Goal: Task Accomplishment & Management: Manage account settings

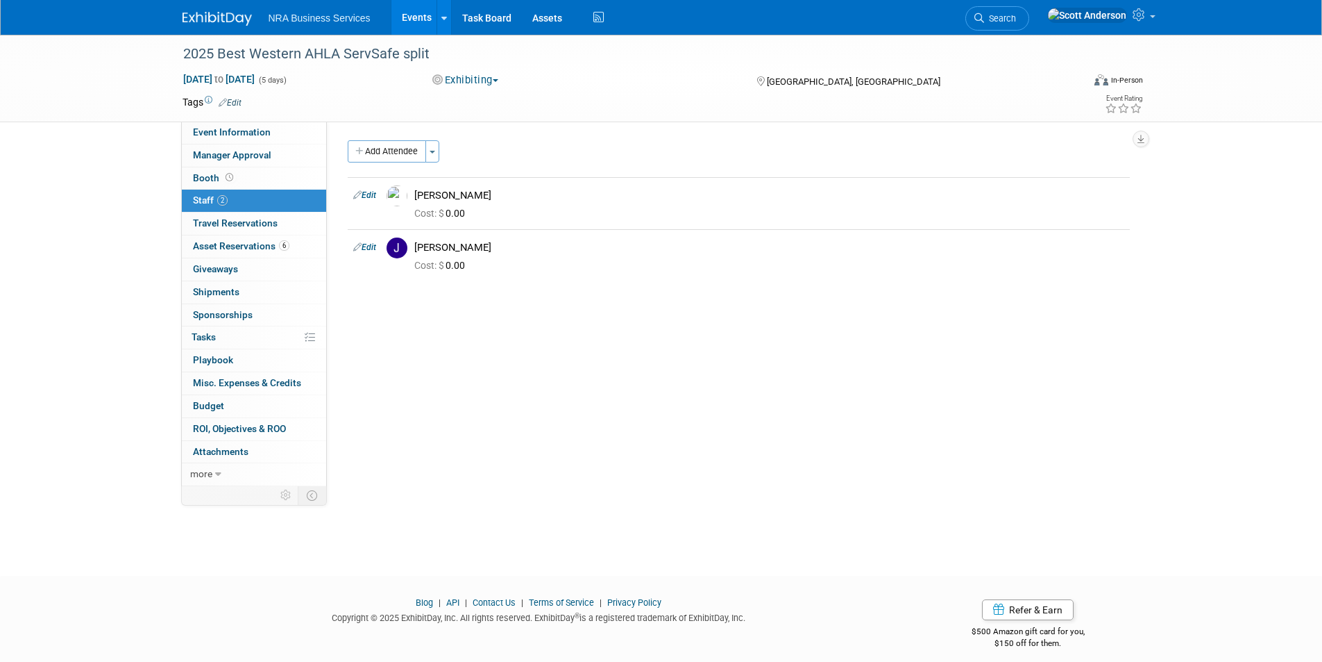
click at [412, 15] on link "Events" at bounding box center [416, 17] width 51 height 35
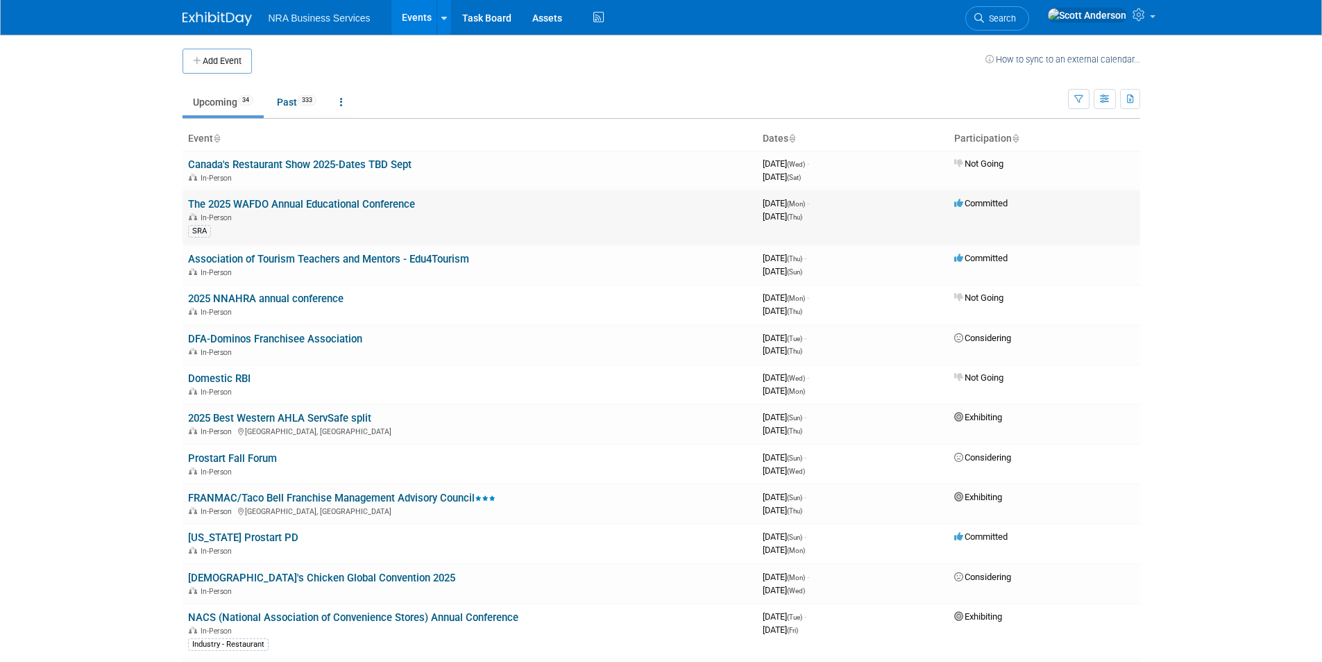
click at [344, 205] on link "The 2025 WAFDO Annual Educational Conference" at bounding box center [301, 204] width 227 height 12
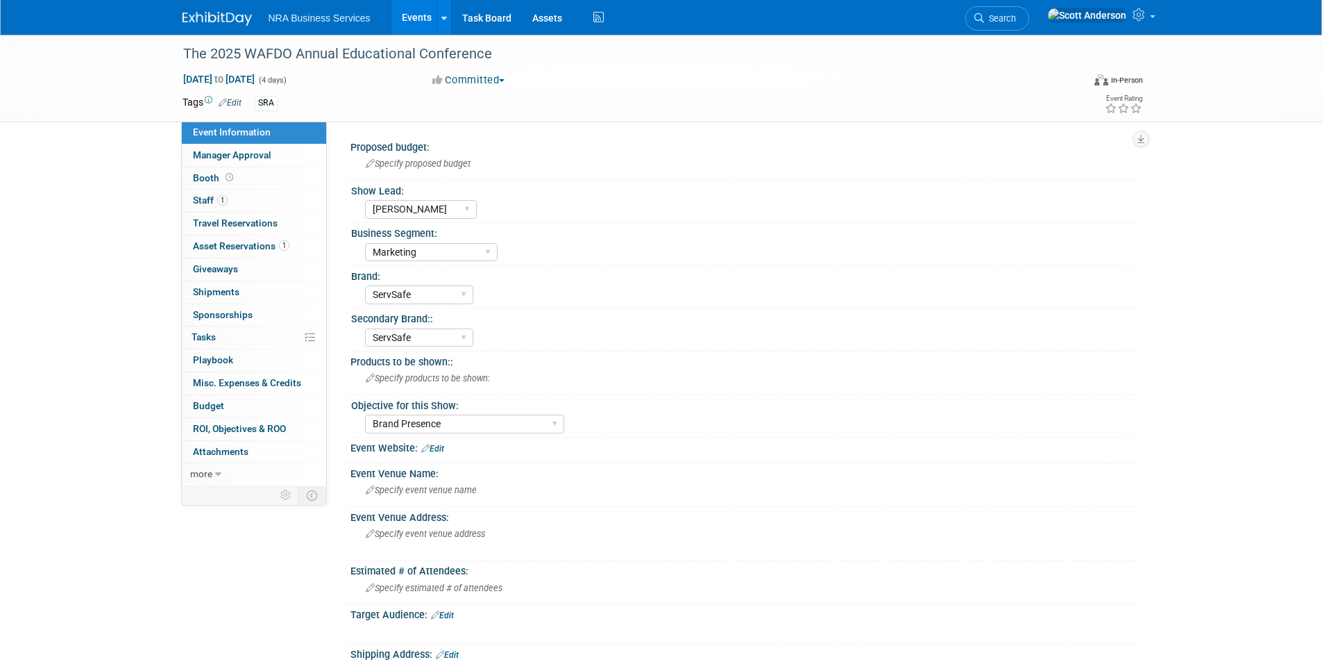
select select "[PERSON_NAME]"
select select "Marketing"
select select "ServSafe"
select select "Brand Presence"
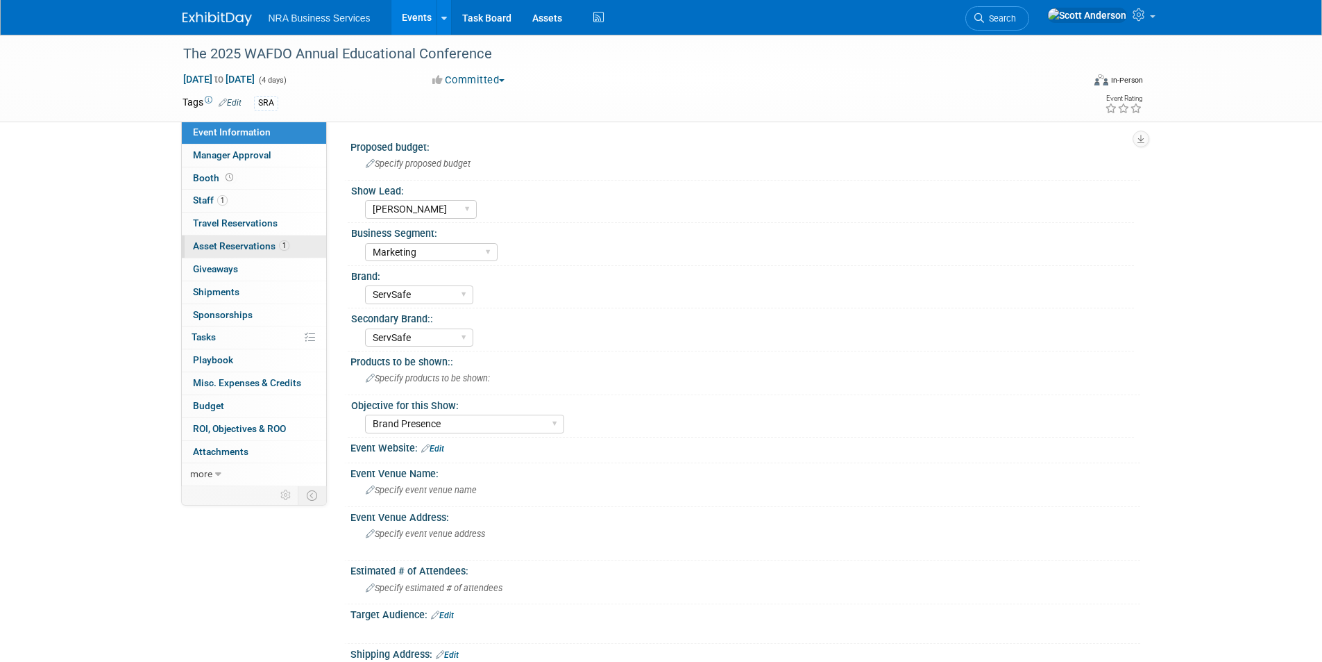
click at [262, 246] on span "Asset Reservations 1" at bounding box center [241, 245] width 96 height 11
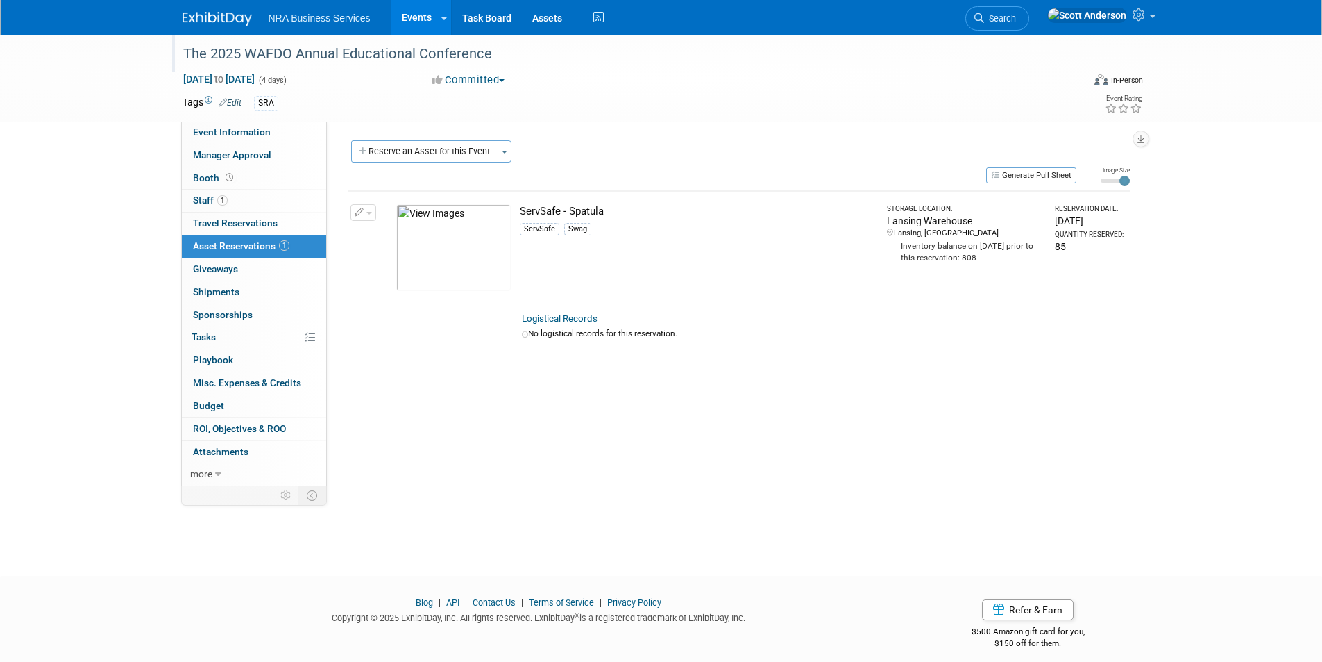
click at [430, 56] on div "The 2025 WAFDO Annual Educational Conference" at bounding box center [620, 54] width 884 height 25
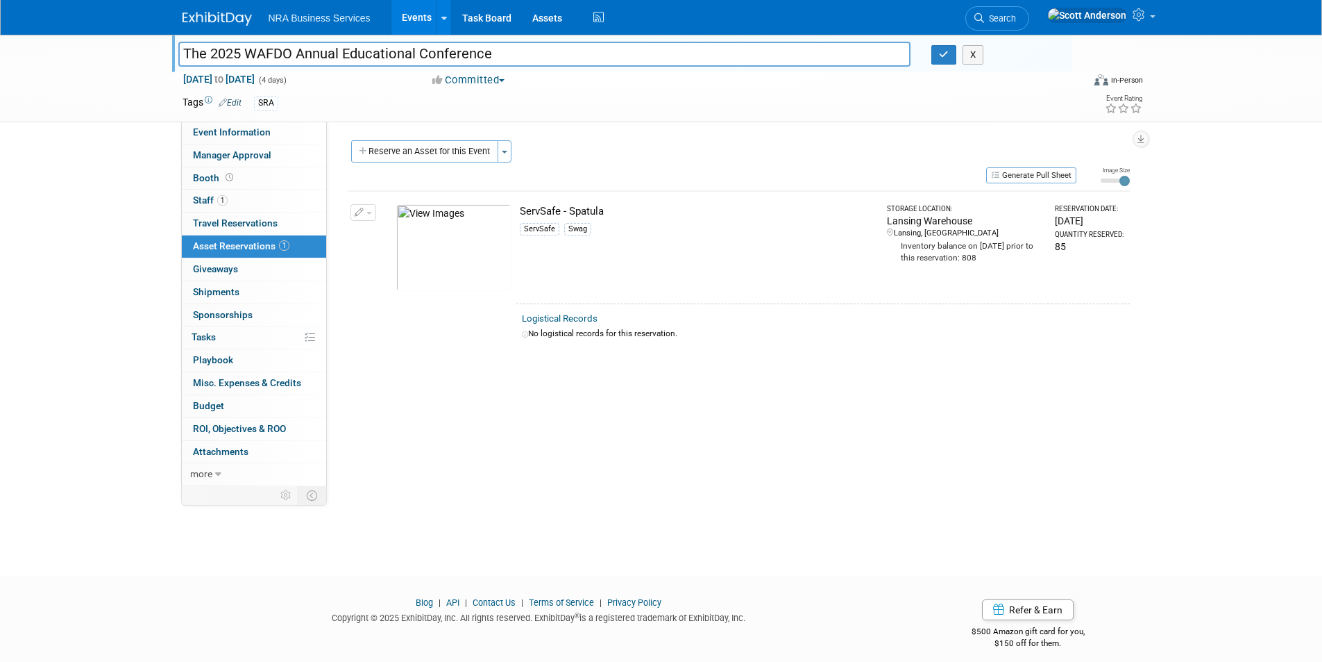
drag, startPoint x: 493, startPoint y: 56, endPoint x: 129, endPoint y: 43, distance: 363.9
click at [124, 37] on div "The 2025 WAFDO Annual Educational Conference The 2025 WAFDO Annual Educational …" at bounding box center [661, 78] width 1322 height 87
click at [1016, 176] on button "Generate Pull Sheet" at bounding box center [1031, 175] width 90 height 16
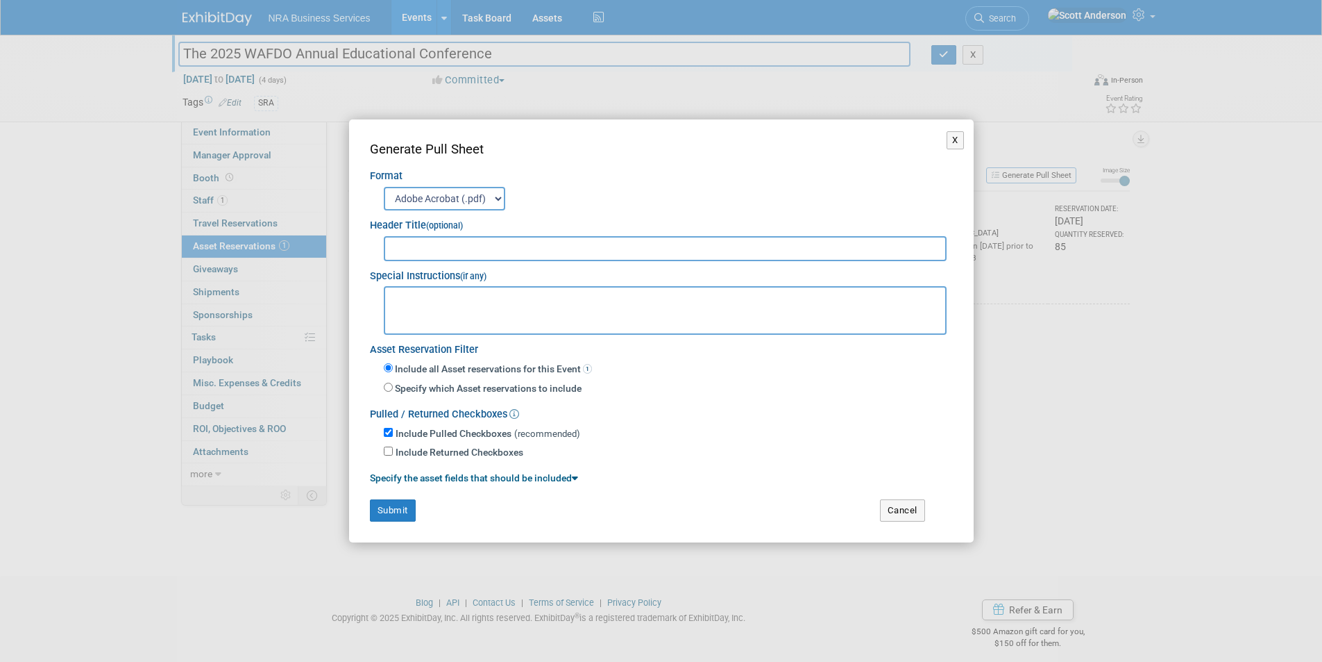
click at [514, 249] on input "text" at bounding box center [666, 248] width 564 height 25
paste input "The 2025 WAFDO Annual Educational Conference"
type input "The 2025 WAFDO Annual Educational Conference"
click at [387, 506] on button "Submit" at bounding box center [393, 510] width 46 height 22
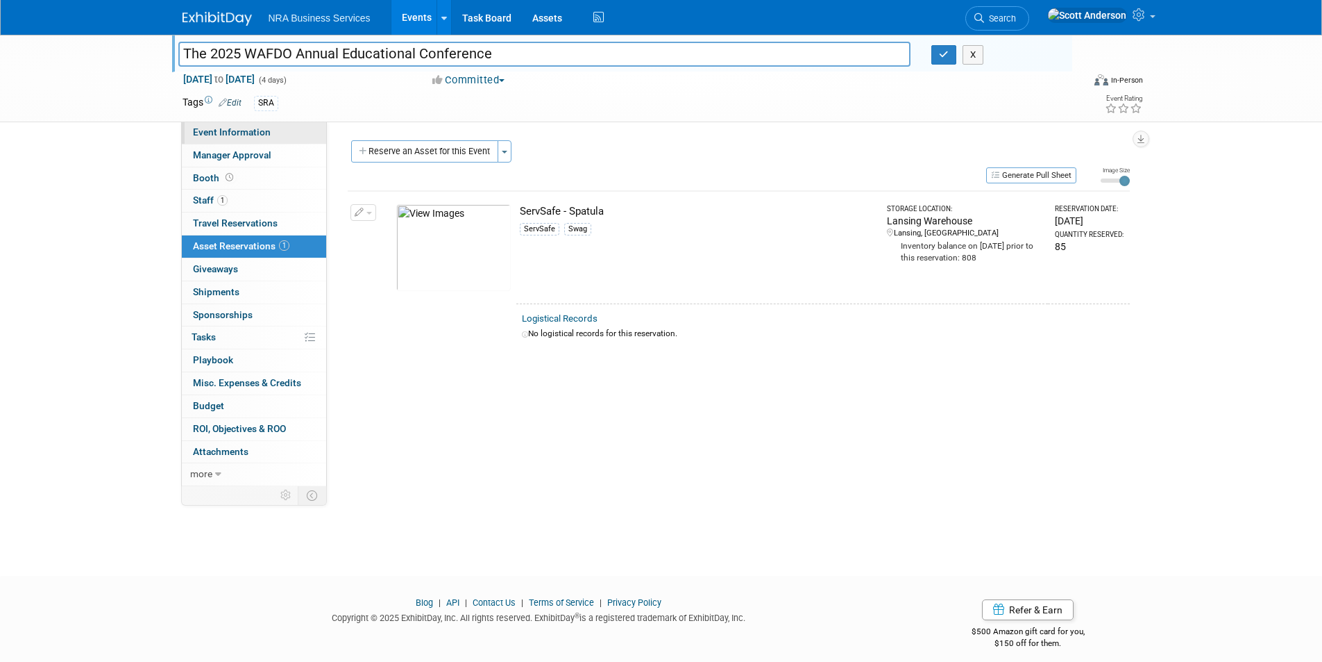
click at [239, 132] on span "Event Information" at bounding box center [232, 131] width 78 height 11
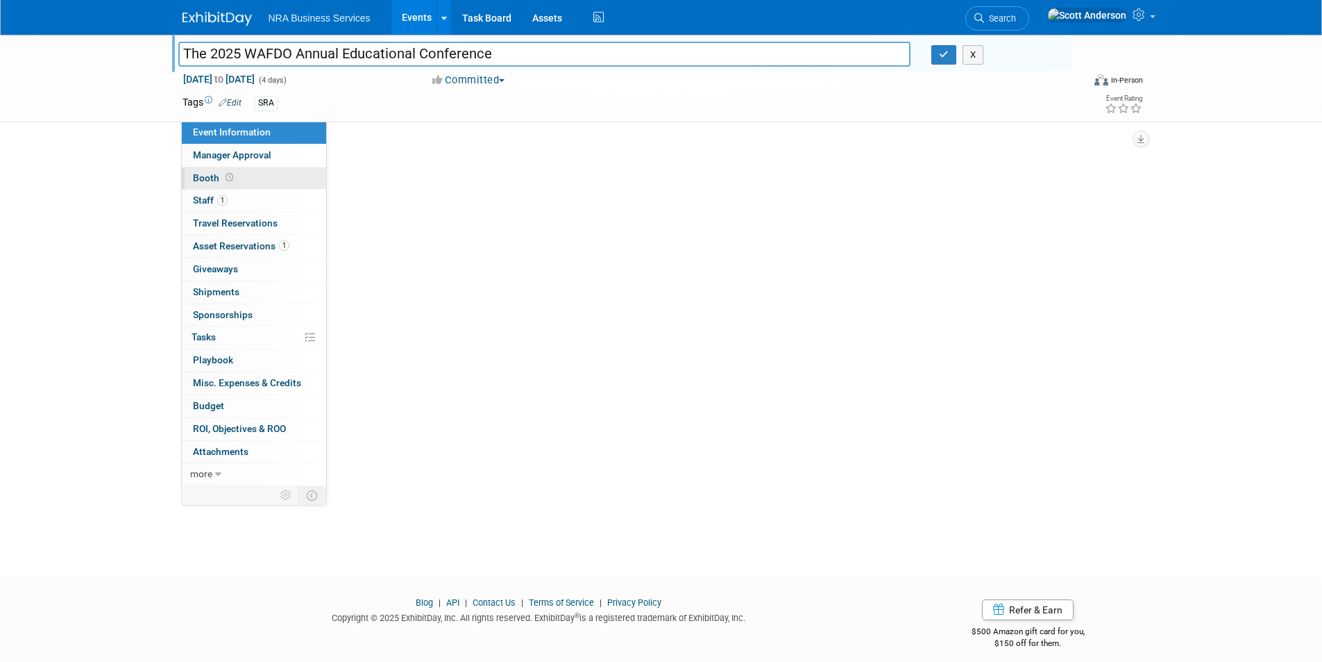
select select "[PERSON_NAME]"
select select "Marketing"
select select "ServSafe"
select select "Brand Presence"
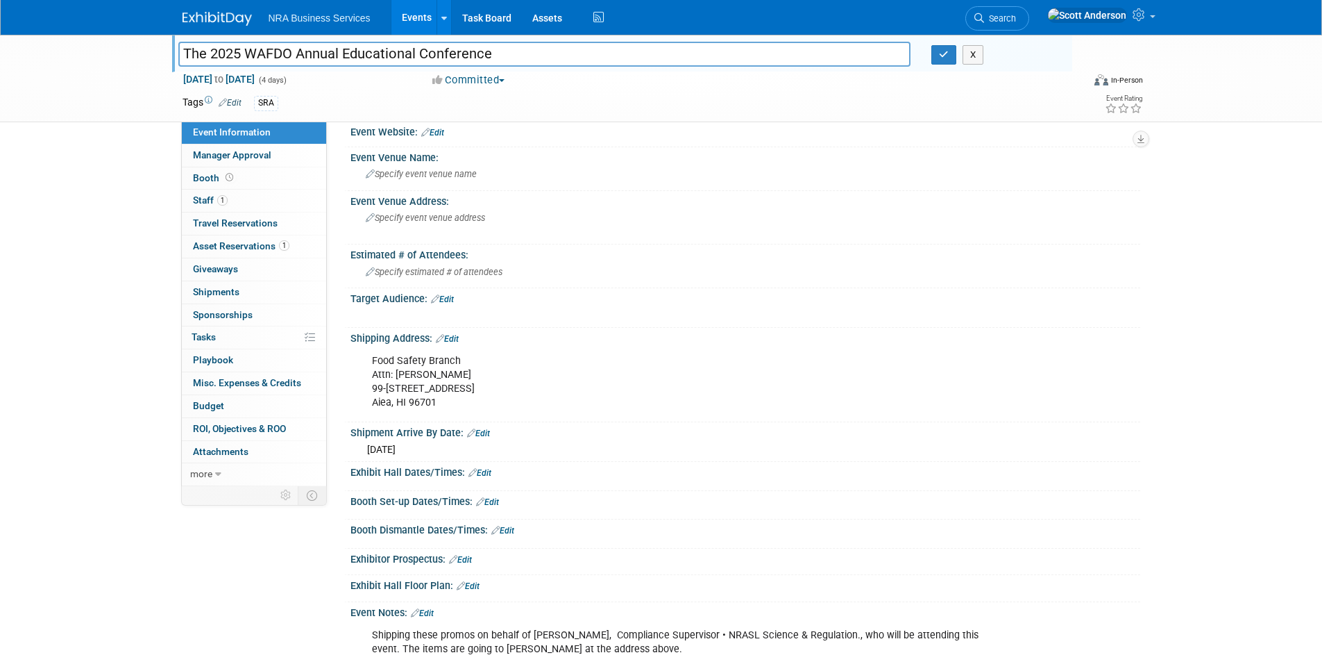
scroll to position [347, 0]
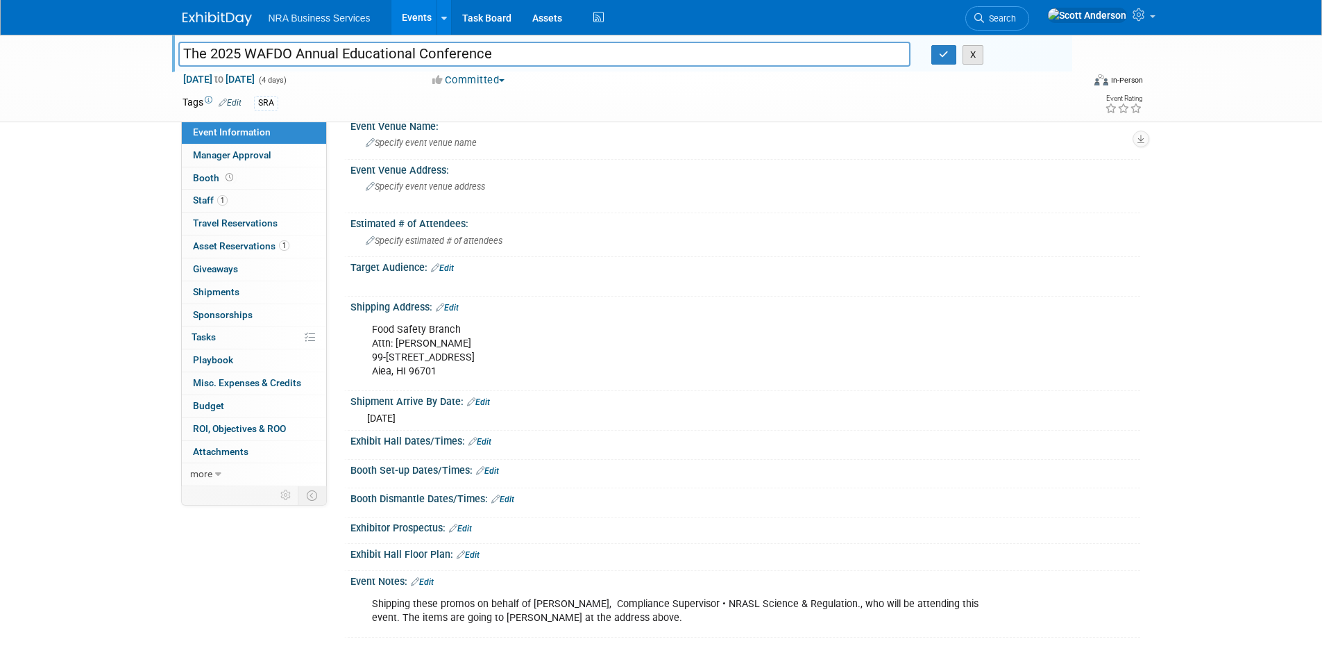
click at [974, 56] on button "X" at bounding box center [974, 54] width 22 height 19
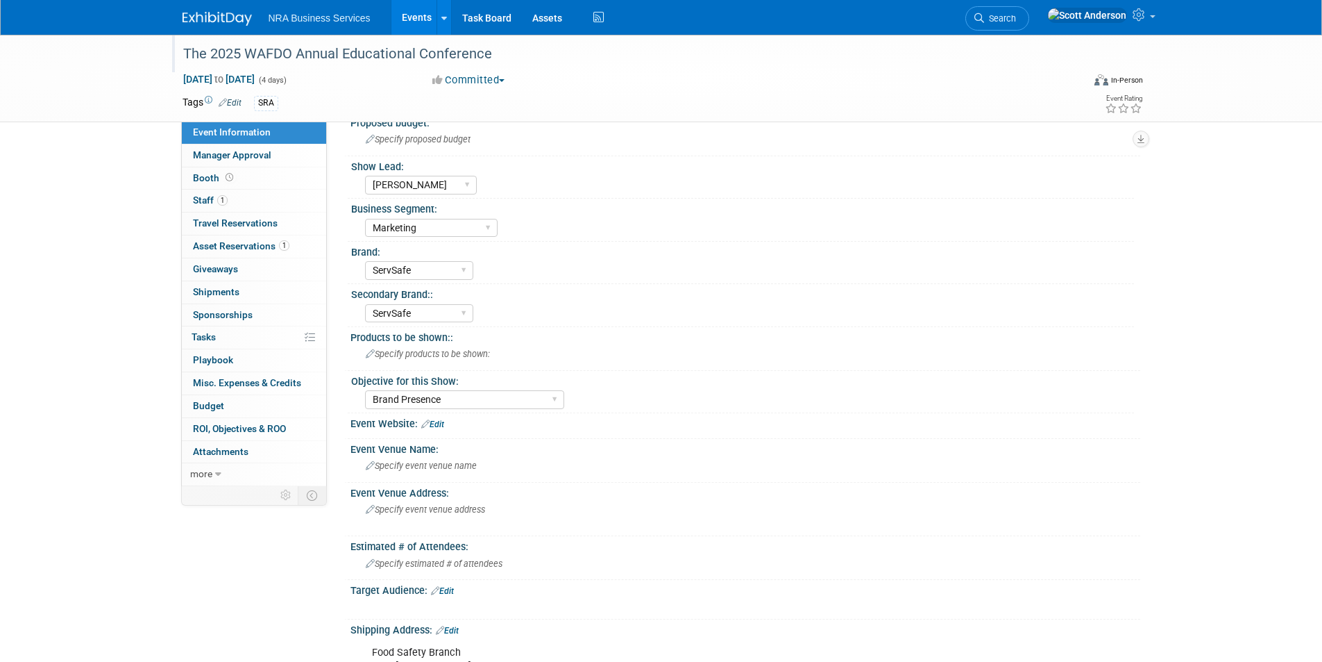
scroll to position [0, 0]
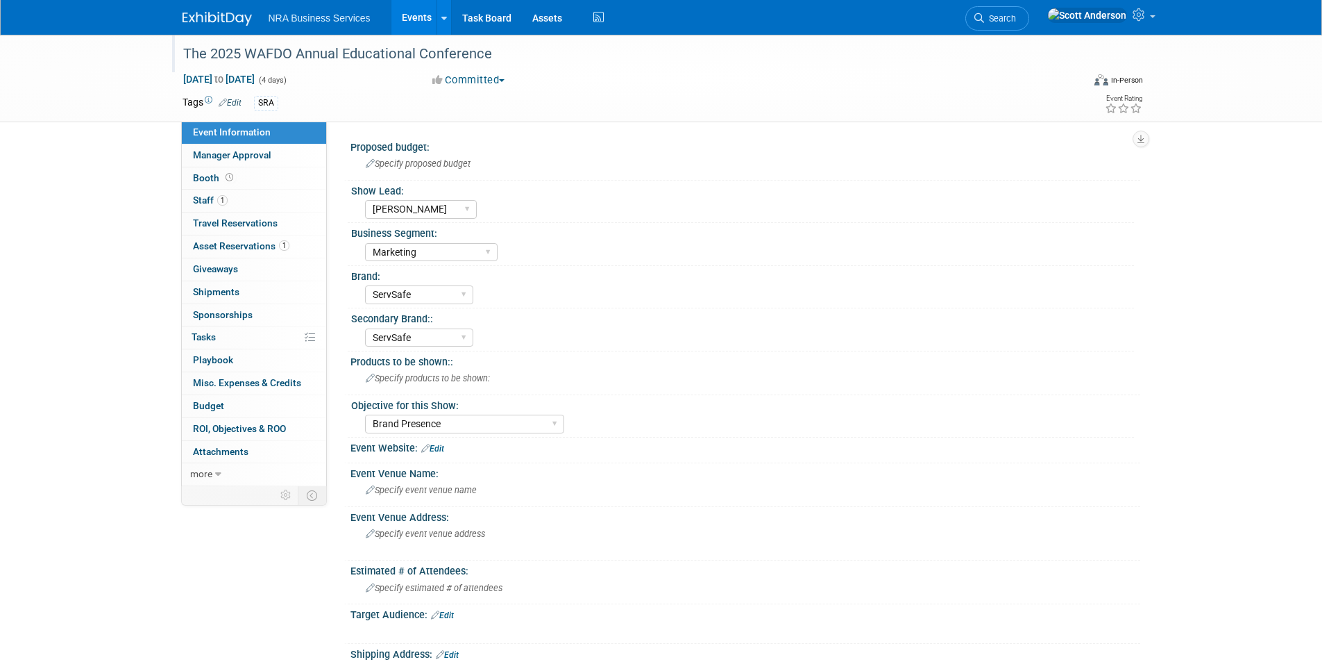
click at [237, 126] on span "Event Information" at bounding box center [232, 131] width 78 height 11
select select "[PERSON_NAME]"
select select "Marketing"
select select "ServSafe"
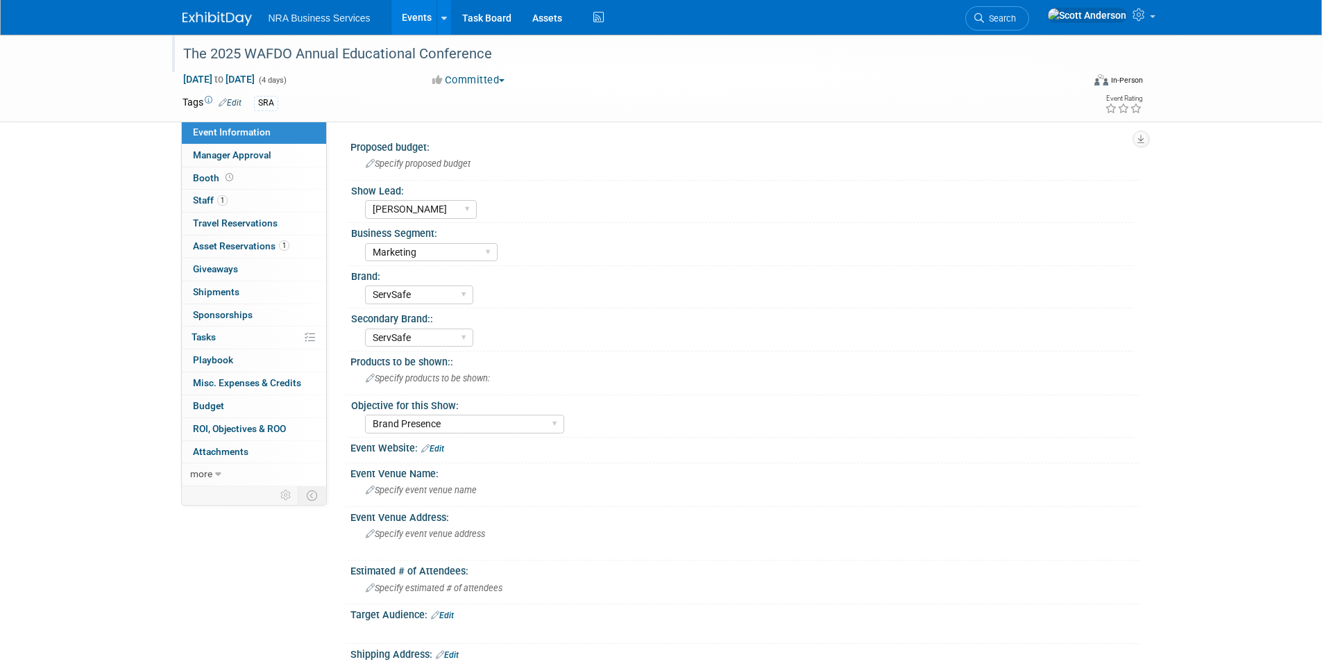
select select "Brand Presence"
click at [246, 249] on span "Asset Reservations 1" at bounding box center [241, 245] width 96 height 11
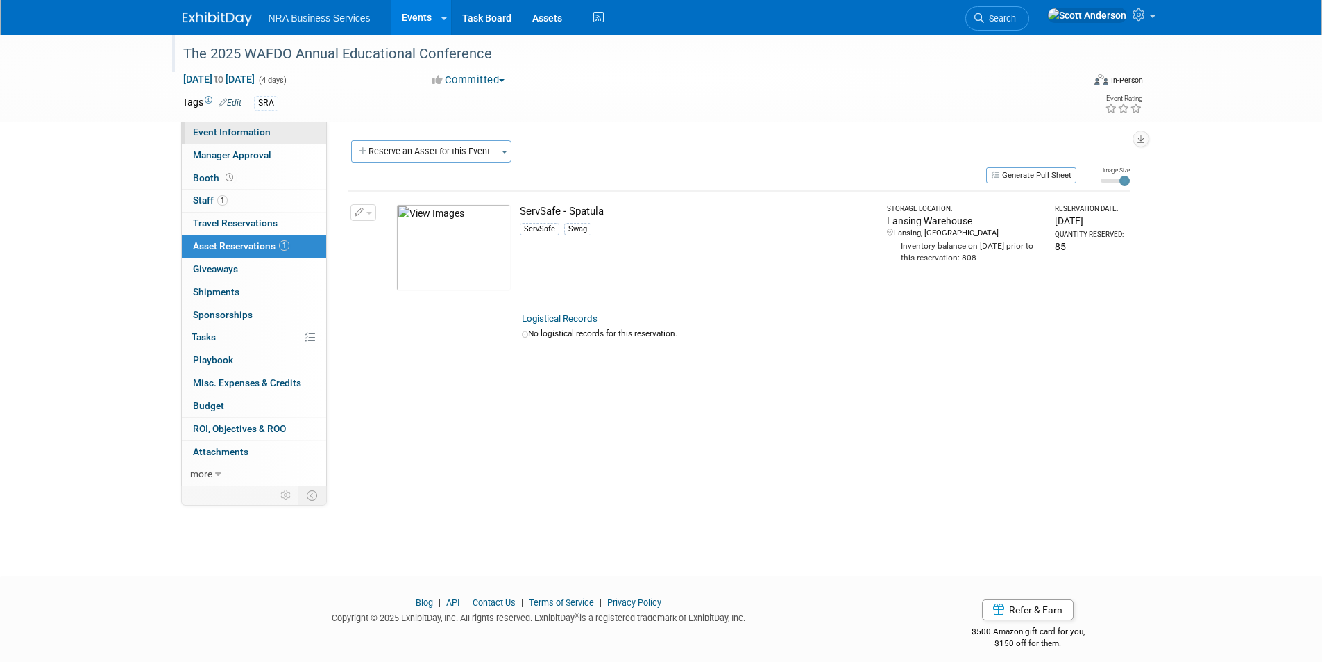
click at [233, 136] on span "Event Information" at bounding box center [232, 131] width 78 height 11
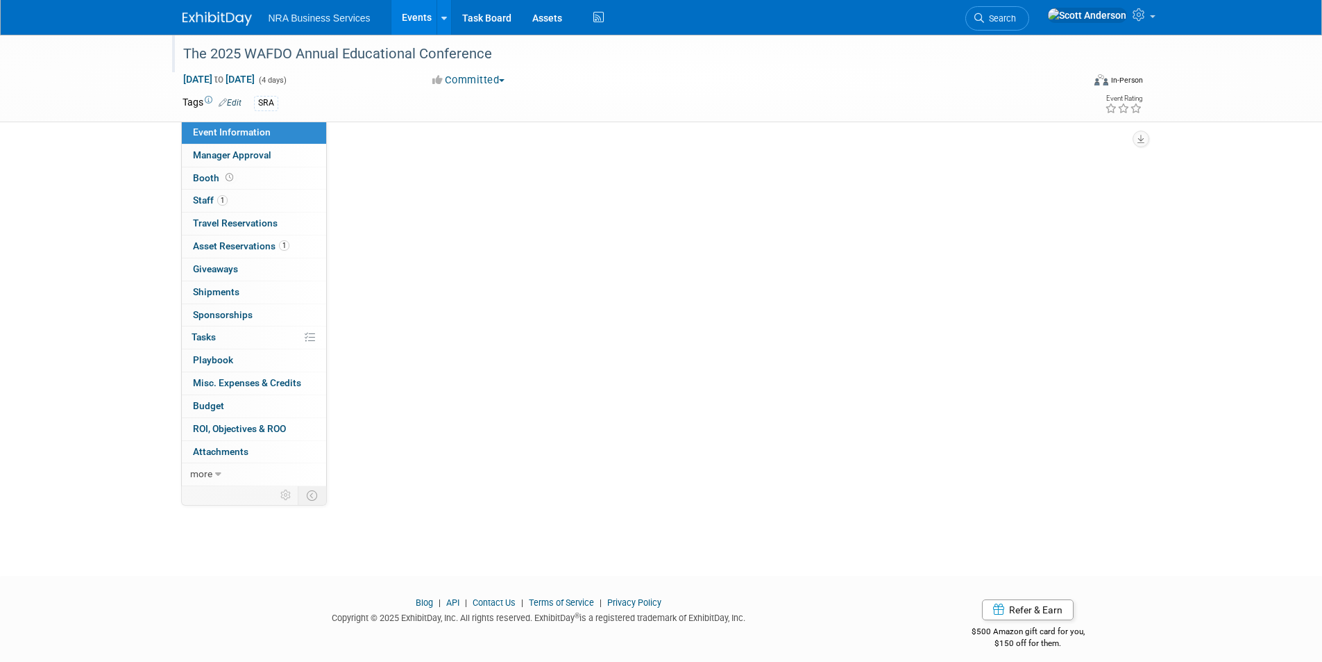
select select "[PERSON_NAME]"
select select "Marketing"
select select "ServSafe"
select select "Brand Presence"
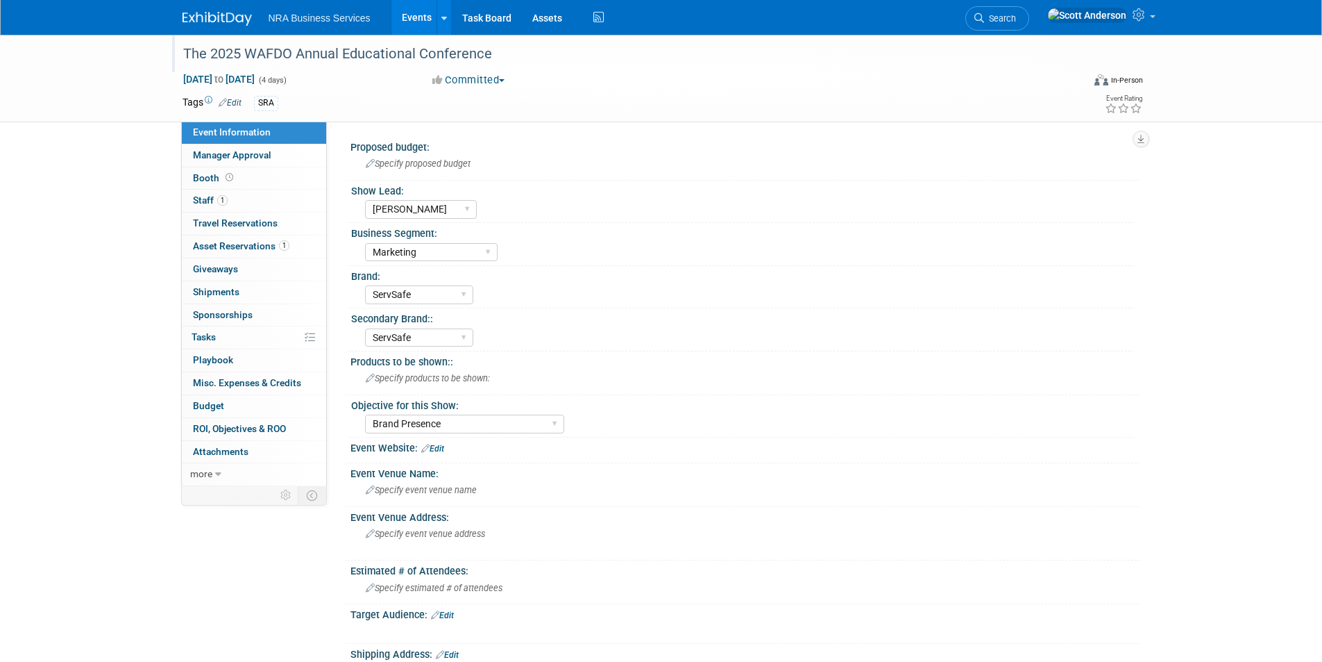
click at [416, 12] on link "Events" at bounding box center [416, 17] width 51 height 35
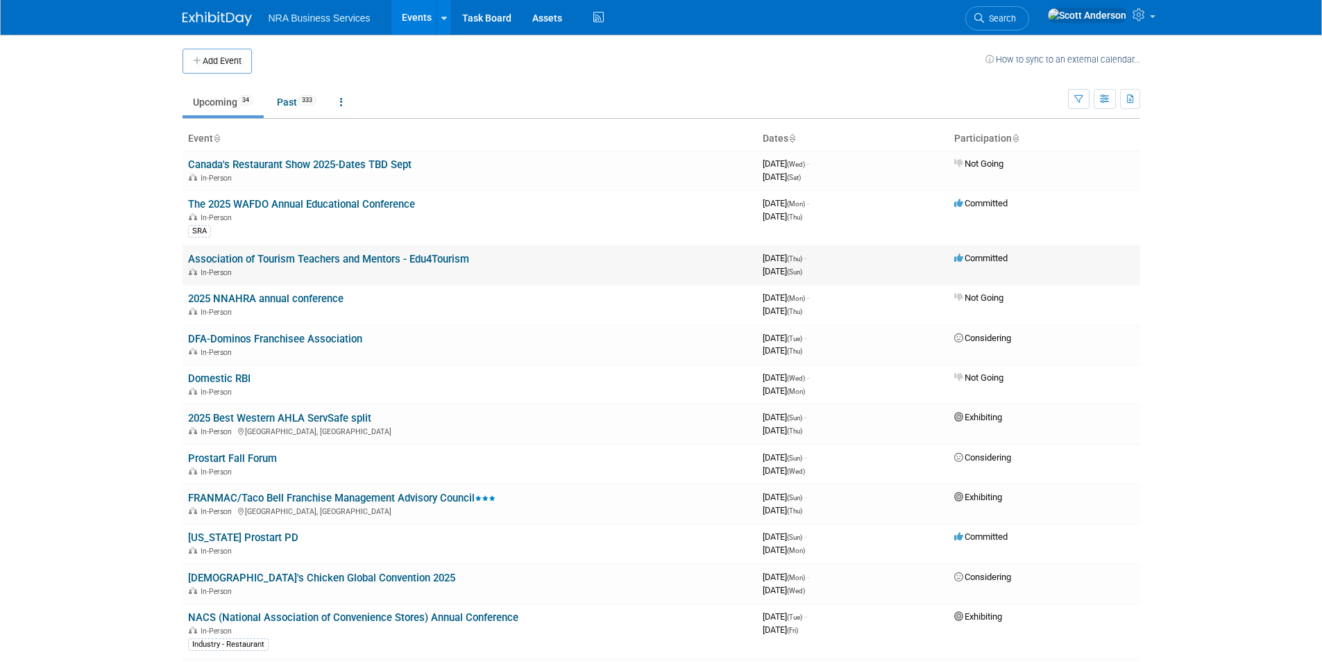
click at [361, 258] on link "Association of Tourism Teachers and Mentors - Edu4Tourism" at bounding box center [328, 259] width 281 height 12
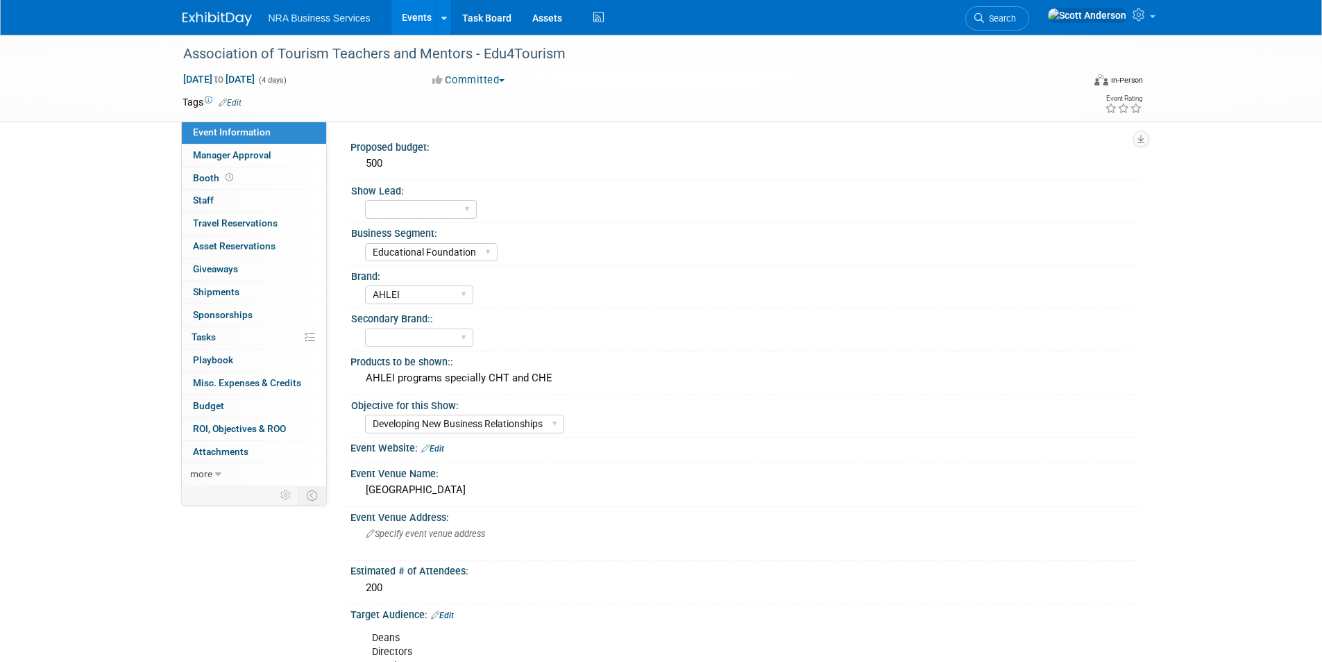
select select "Educational Foundation"
select select "AHLEI"
select select "Developing New Business Relationships"
click at [809, 88] on div "Sep 25, 2025 to Sep 28, 2025 (4 days) Sep 25, 2025 to Sep 28, 2025 Committed Co…" at bounding box center [663, 82] width 982 height 21
click at [410, 13] on link "Events" at bounding box center [416, 17] width 51 height 35
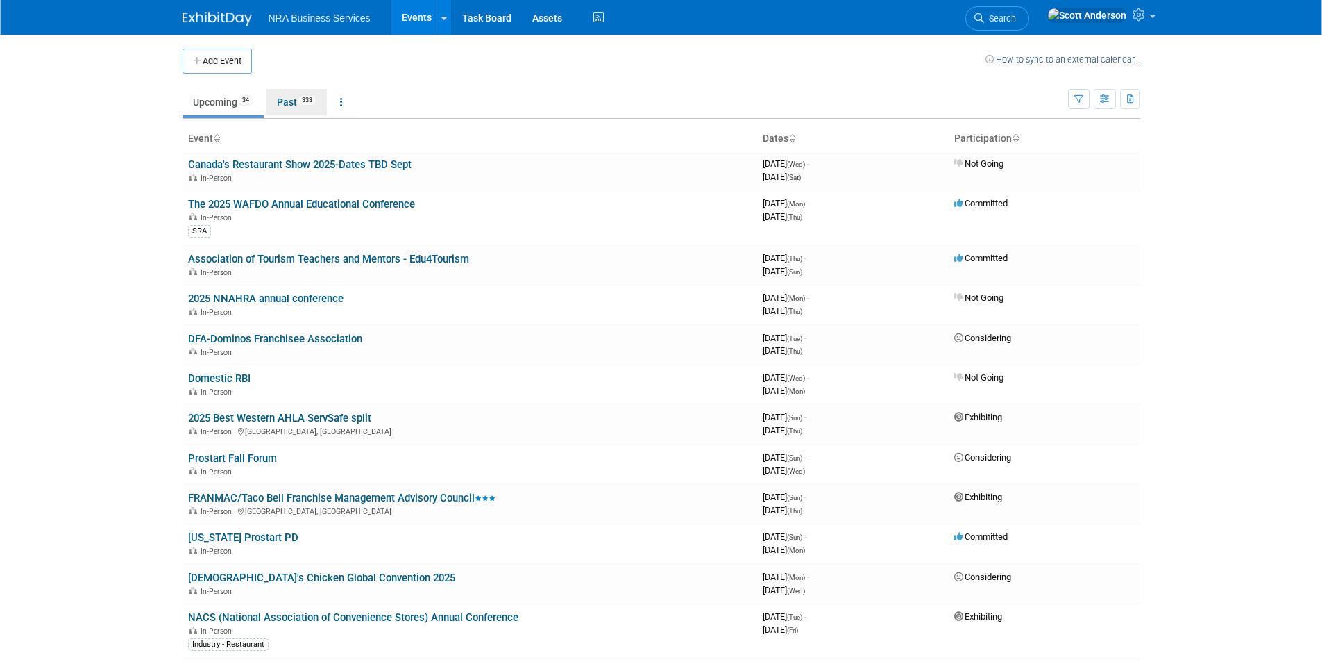
click at [289, 104] on link "Past 333" at bounding box center [297, 102] width 60 height 26
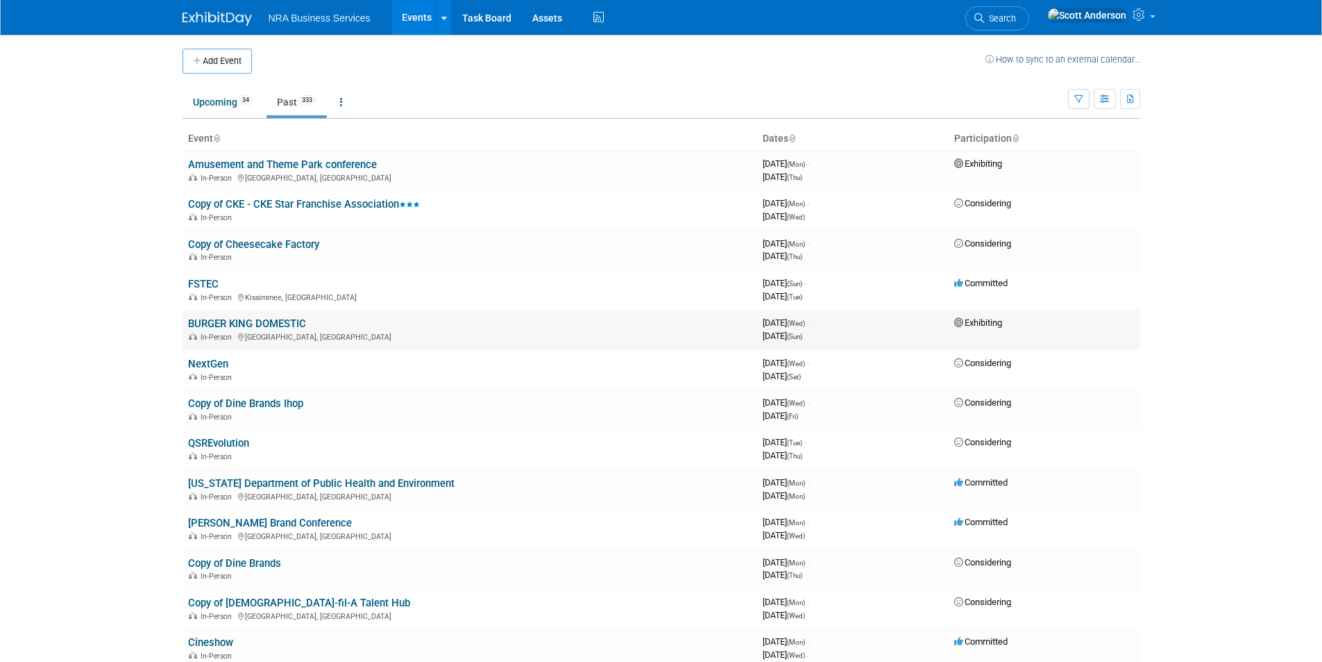
click at [287, 323] on link "BURGER KING DOMESTIC" at bounding box center [247, 323] width 118 height 12
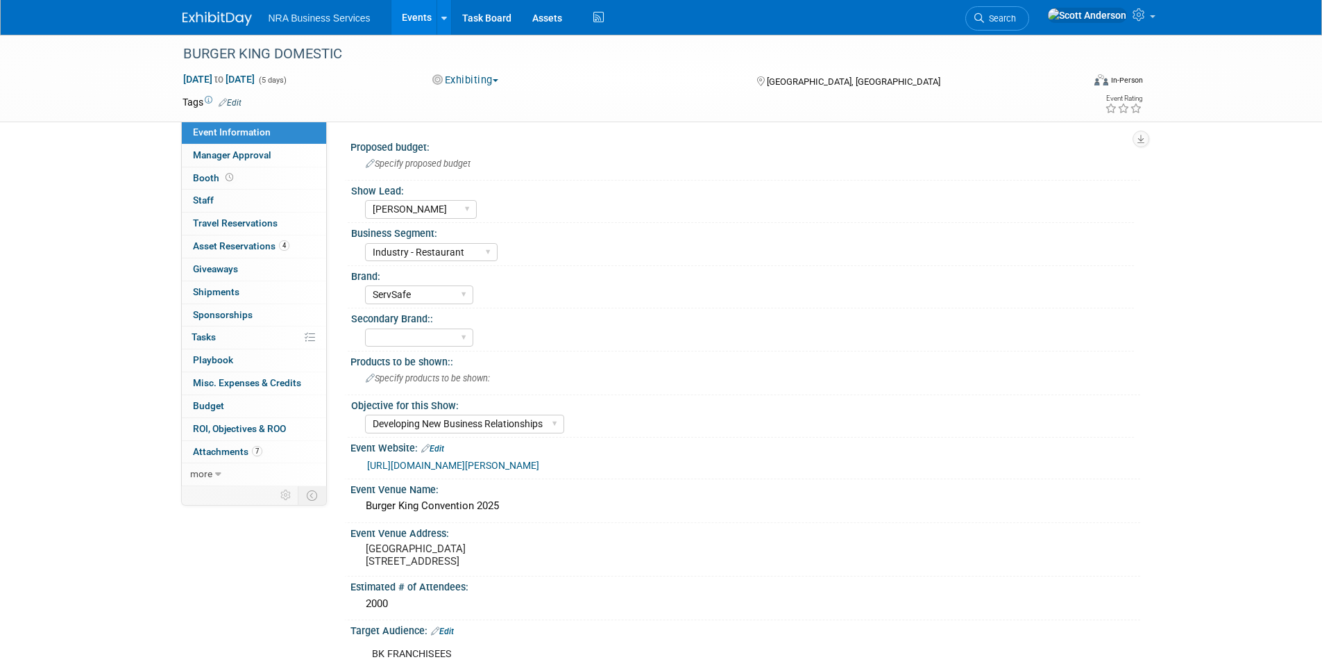
select select "[PERSON_NAME]"
select select "Industry - Restaurant"
select select "ServSafe"
select select "Developing New Business Relationships"
click at [253, 242] on span "Asset Reservations 4" at bounding box center [241, 245] width 96 height 11
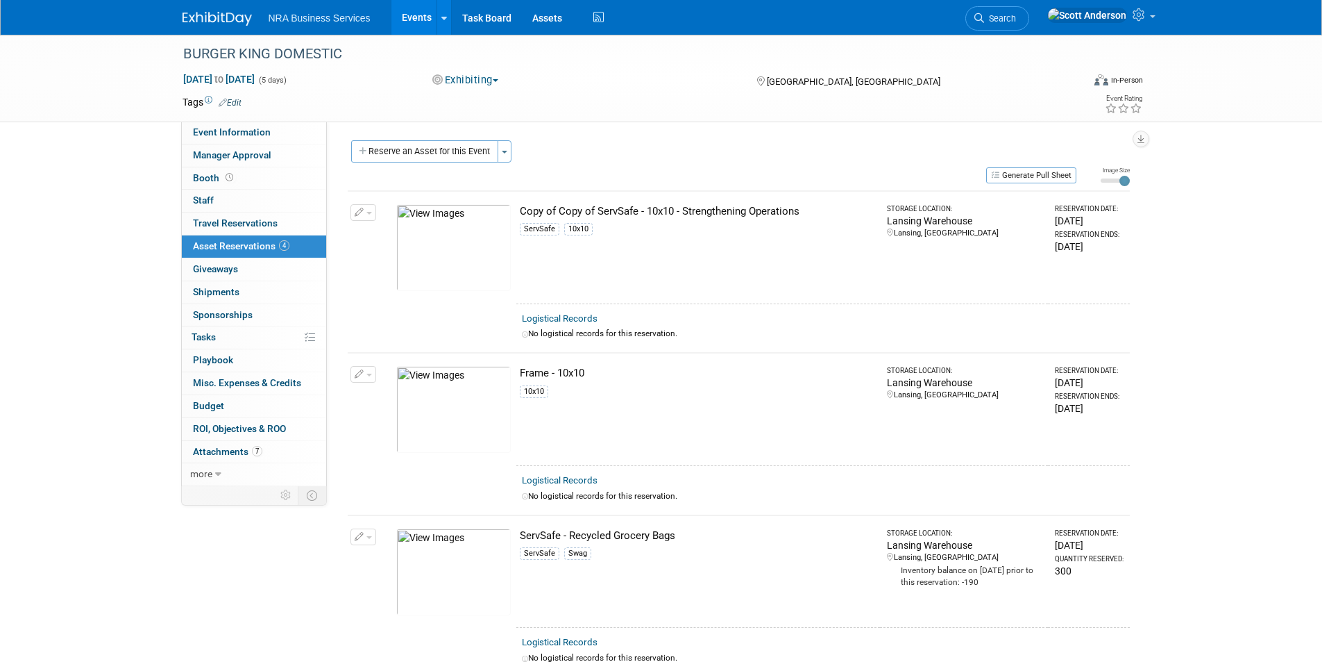
click at [225, 246] on span "Asset Reservations 4" at bounding box center [241, 245] width 96 height 11
click at [536, 15] on link "Assets" at bounding box center [547, 17] width 51 height 35
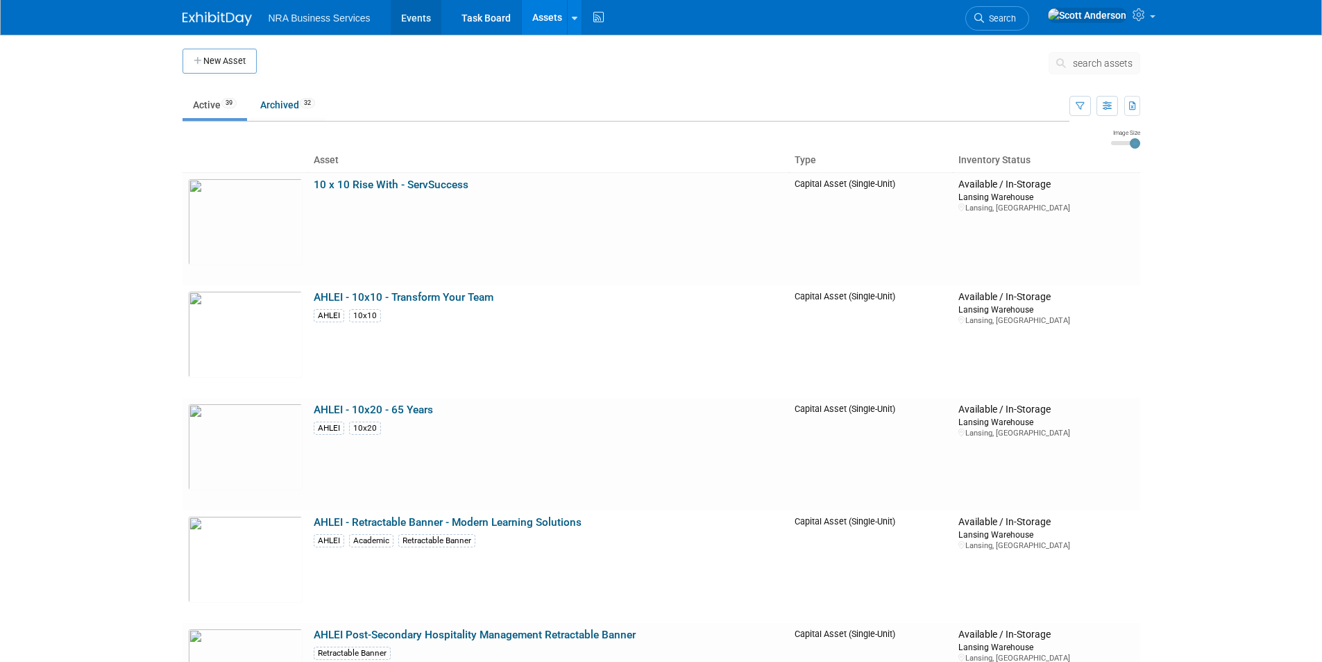
click at [411, 17] on link "Events" at bounding box center [416, 17] width 51 height 35
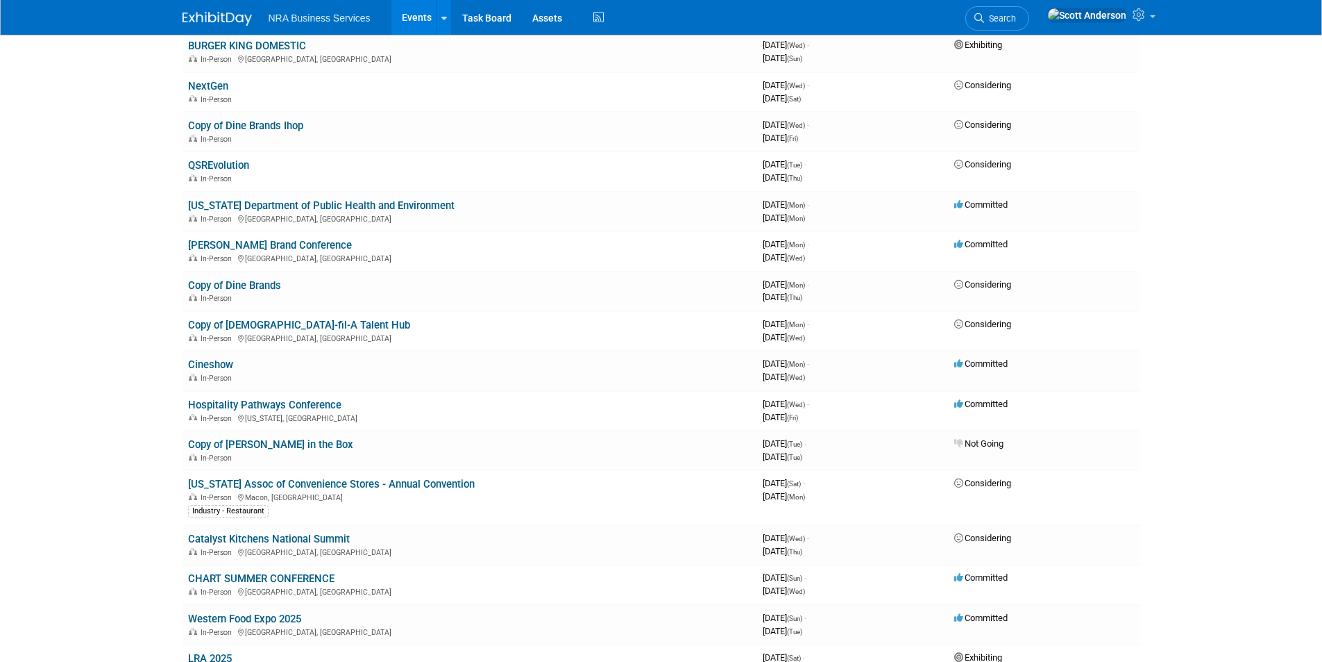
scroll to position [347, 0]
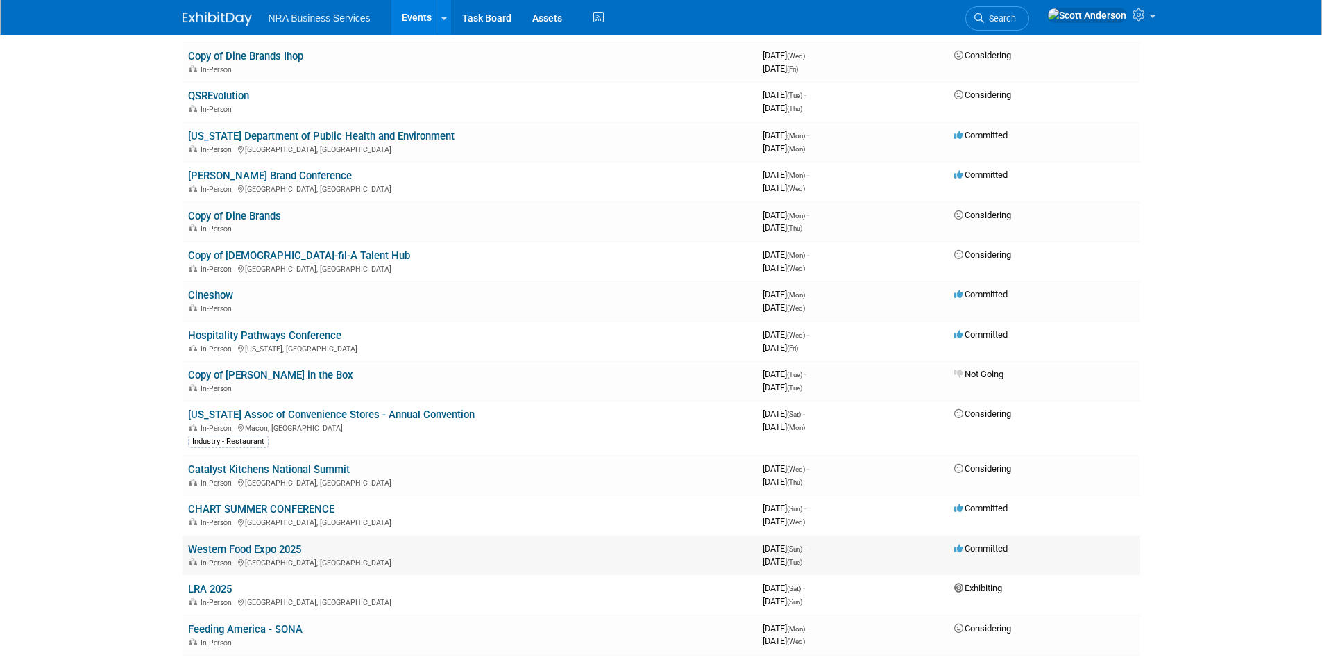
click at [261, 551] on link "Western Food Expo 2025" at bounding box center [244, 549] width 113 height 12
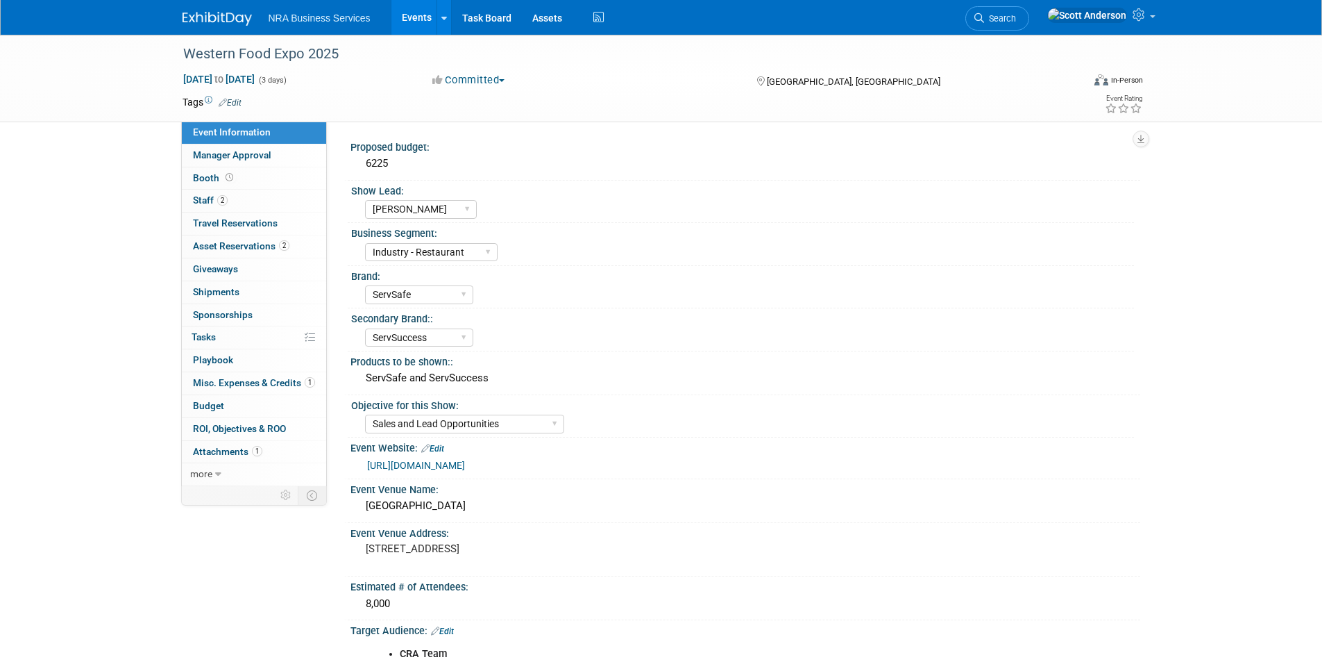
select select "[PERSON_NAME]"
select select "Industry - Restaurant"
select select "ServSafe"
select select "ServSuccess"
select select "Sales and Lead Opportunities"
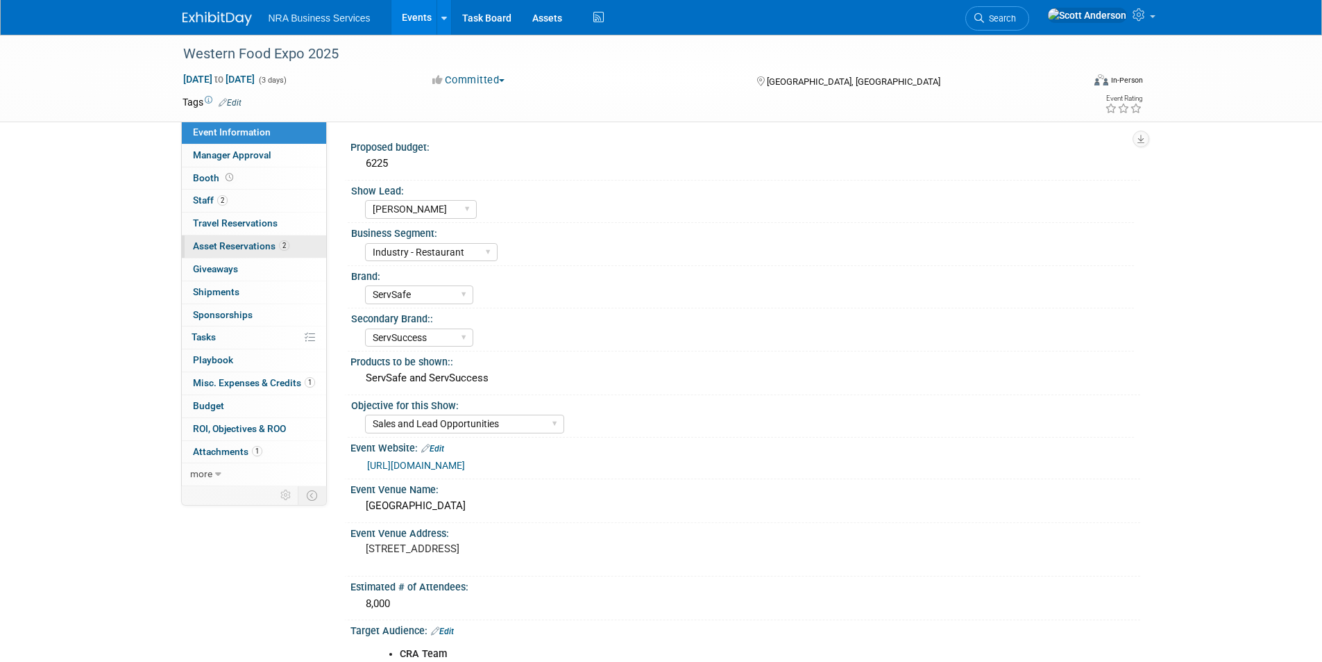
click at [255, 249] on span "Asset Reservations 2" at bounding box center [241, 245] width 96 height 11
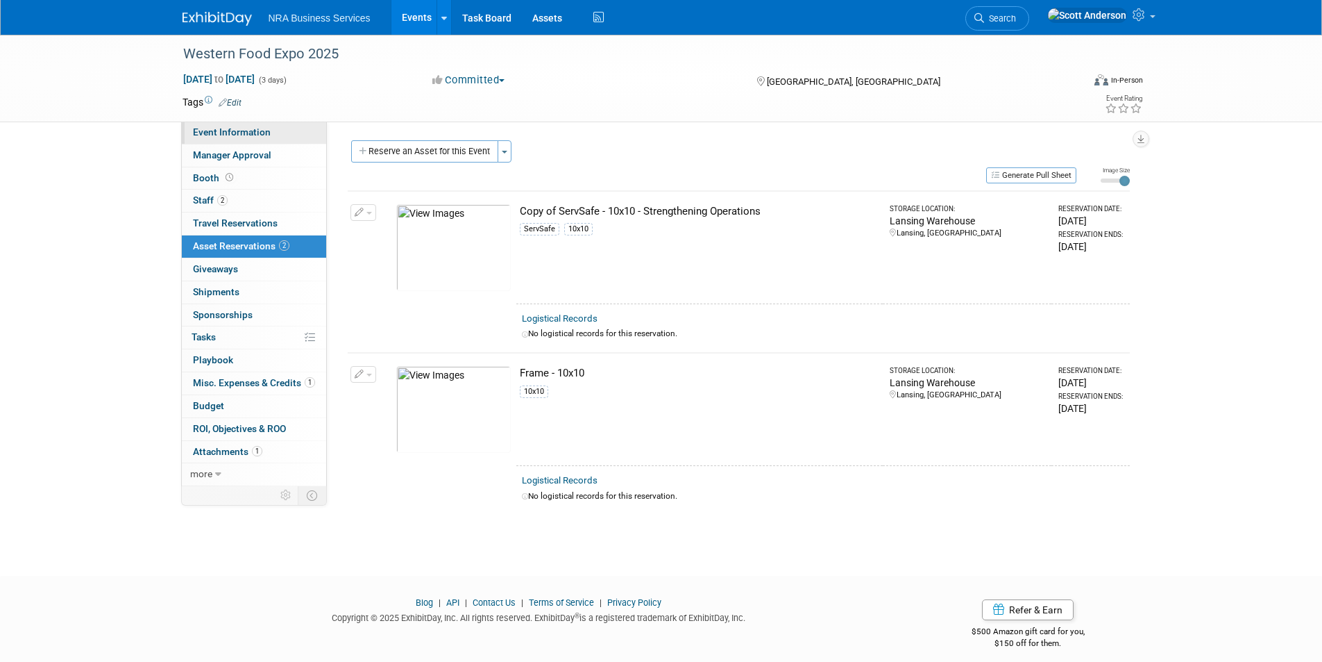
click at [246, 127] on span "Event Information" at bounding box center [232, 131] width 78 height 11
select select "[PERSON_NAME]"
select select "Industry - Restaurant"
select select "ServSafe"
select select "ServSuccess"
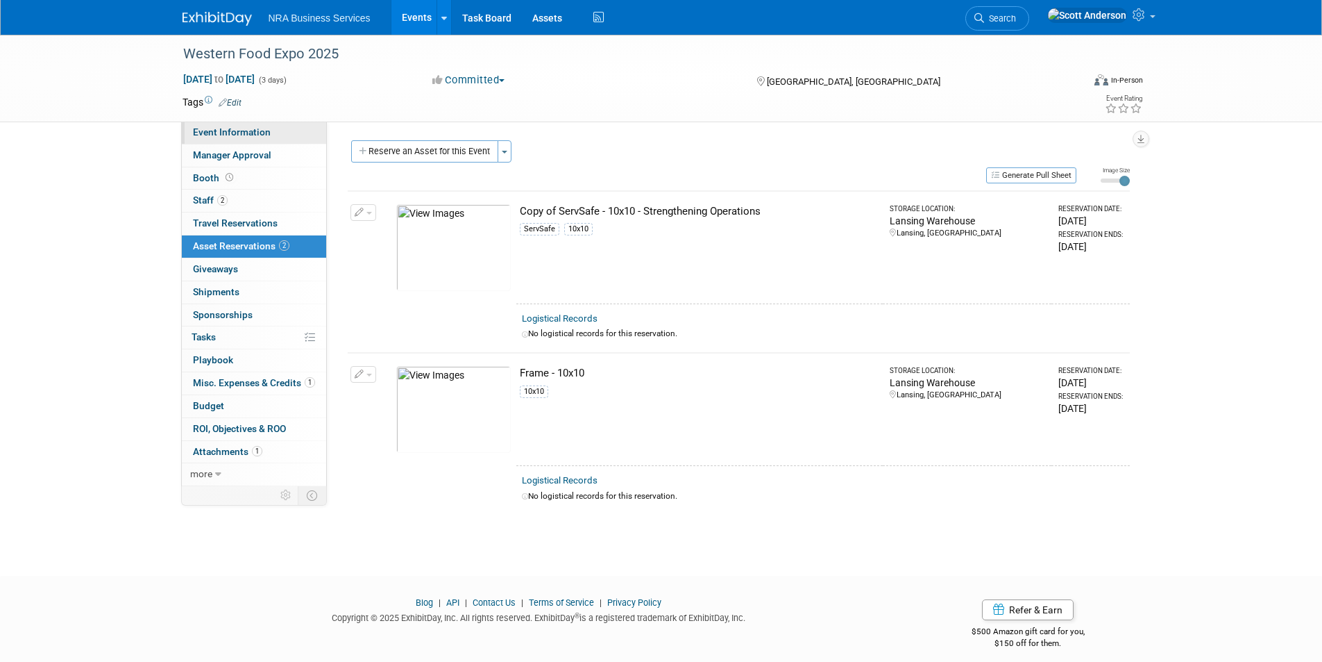
select select "Sales and Lead Opportunities"
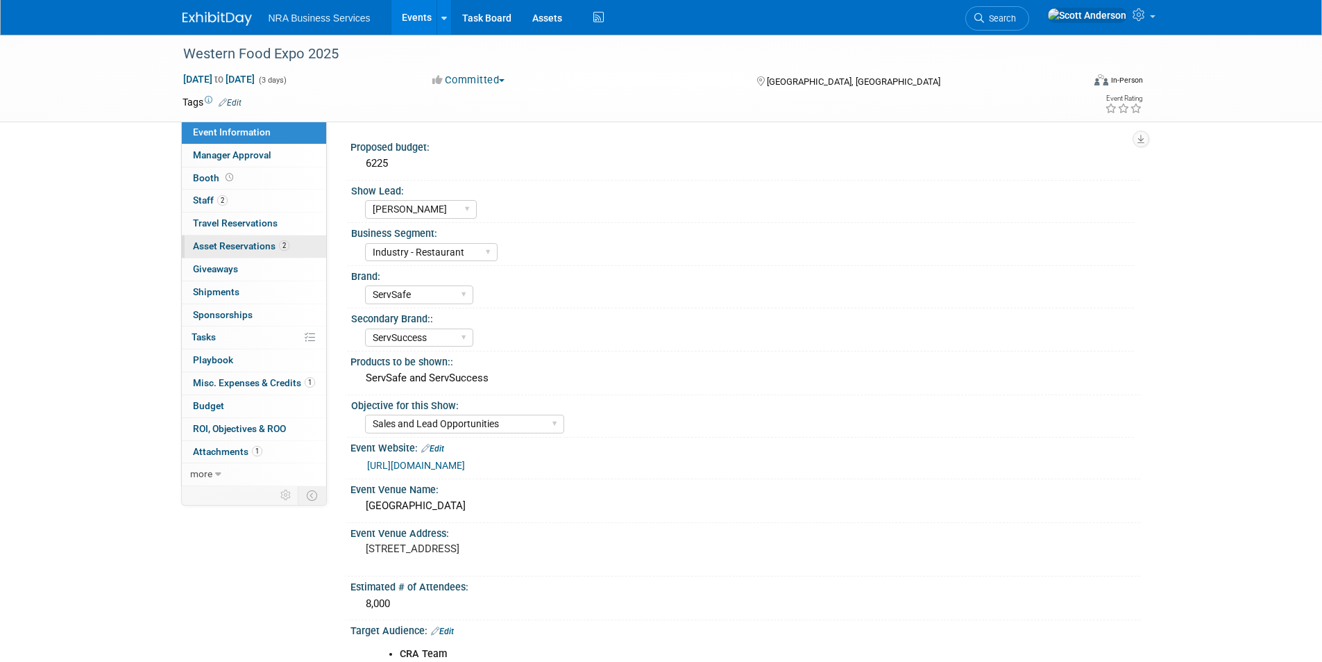
click at [252, 248] on span "Asset Reservations 2" at bounding box center [241, 245] width 96 height 11
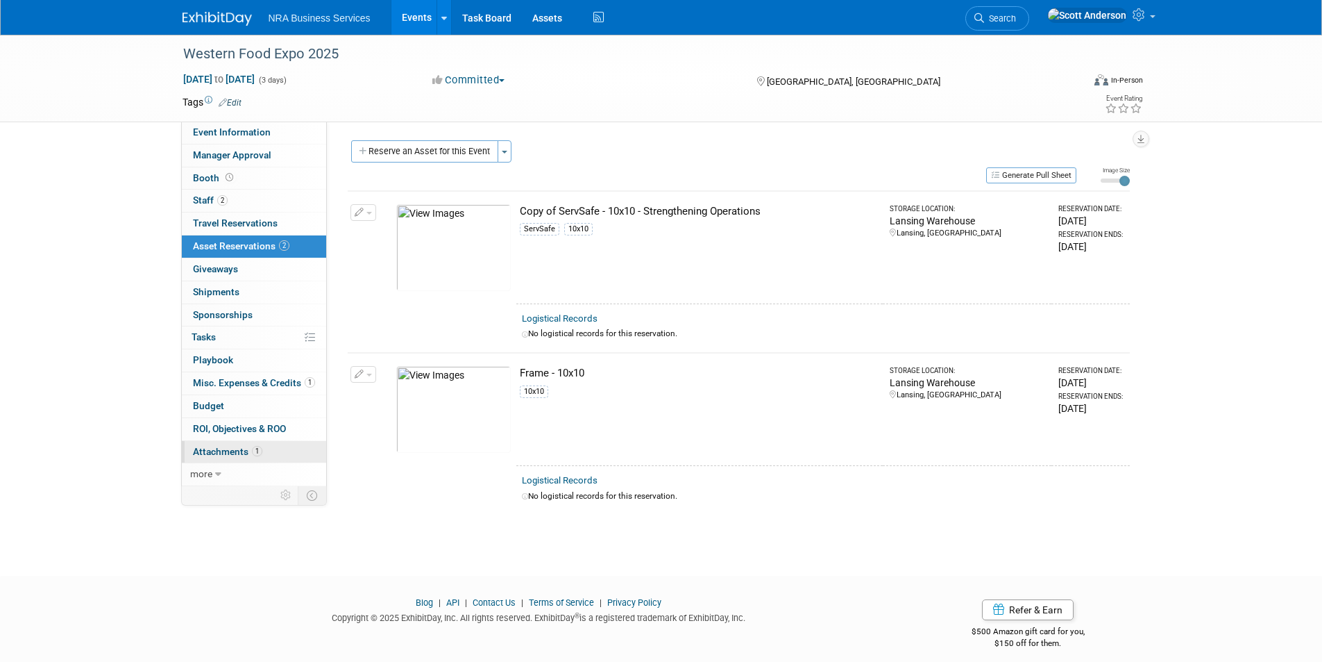
click at [229, 453] on span "Attachments 1" at bounding box center [227, 451] width 69 height 11
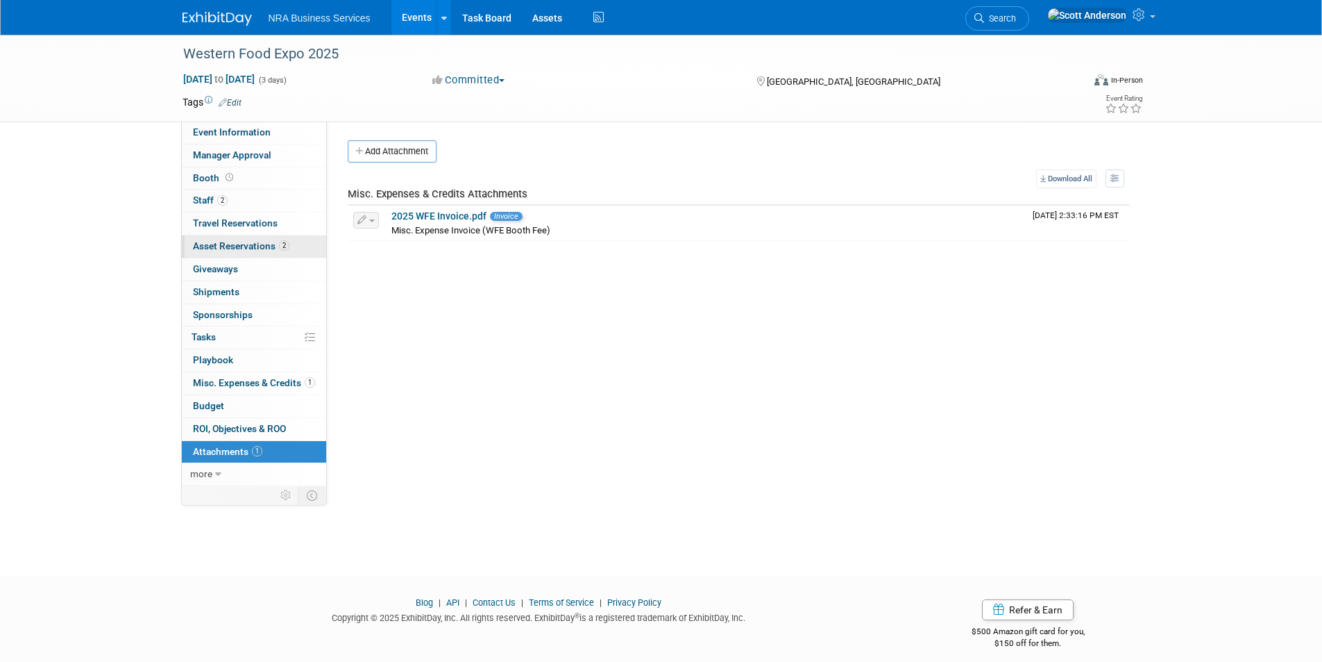
click at [238, 245] on span "Asset Reservations 2" at bounding box center [241, 245] width 96 height 11
